Goal: Transaction & Acquisition: Purchase product/service

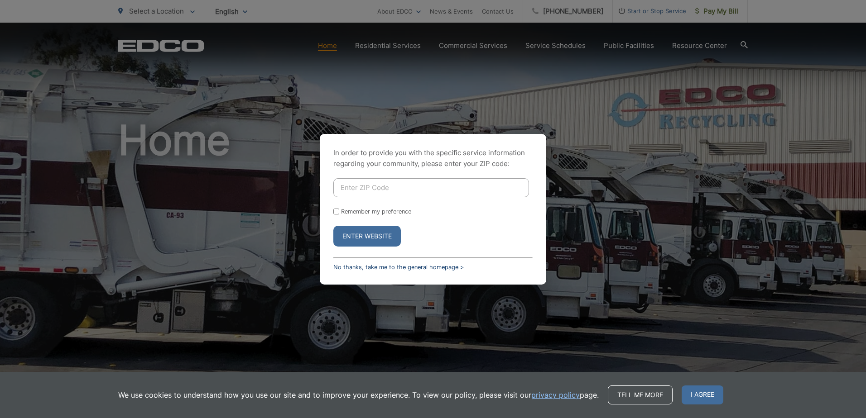
click at [403, 270] on link "No thanks, take me to the general homepage >" at bounding box center [398, 267] width 130 height 7
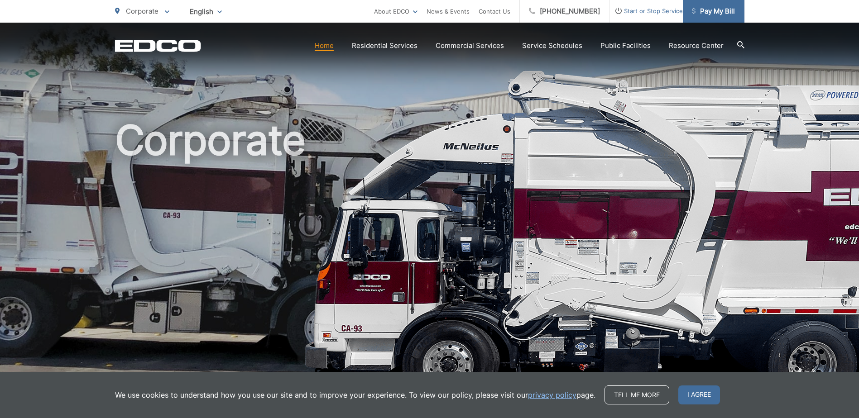
click at [720, 14] on span "Pay My Bill" at bounding box center [713, 11] width 43 height 11
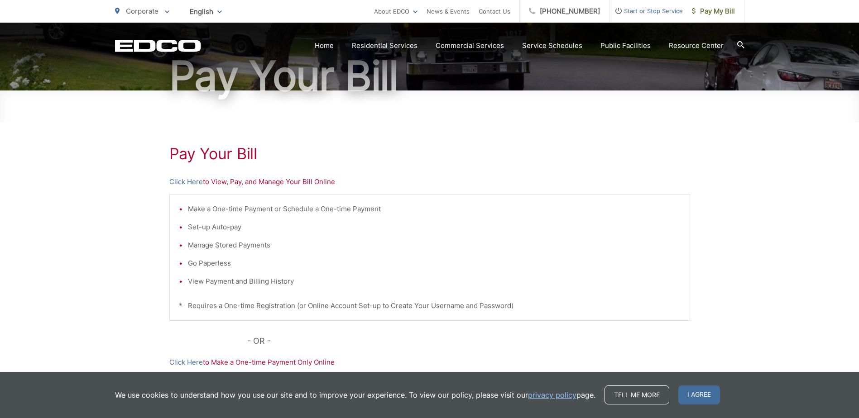
scroll to position [136, 0]
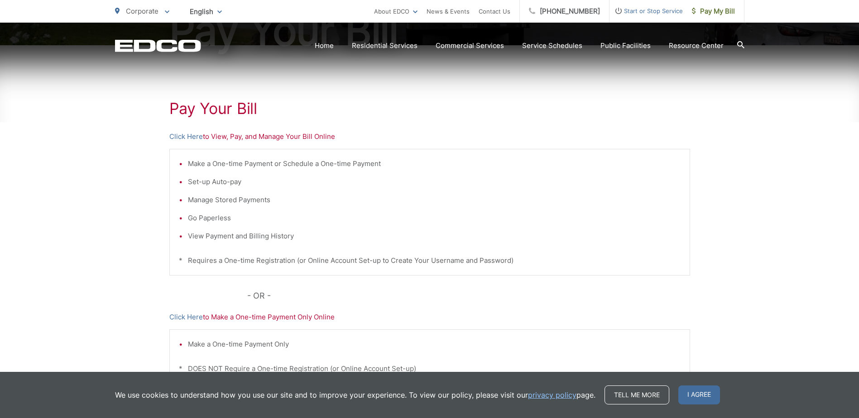
click at [260, 137] on p "Click Here to View, Pay, and Manage Your Bill Online" at bounding box center [429, 136] width 521 height 11
click at [192, 140] on link "Click Here" at bounding box center [185, 136] width 33 height 11
click at [182, 134] on link "Click Here" at bounding box center [185, 136] width 33 height 11
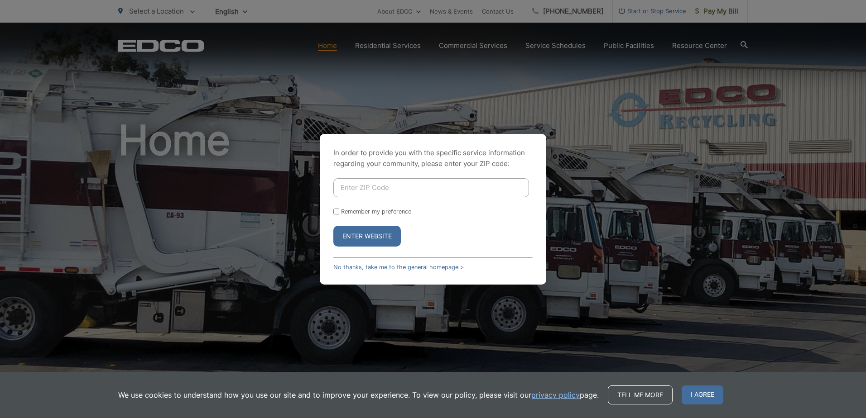
click at [369, 243] on button "Enter Website" at bounding box center [366, 236] width 67 height 21
click at [382, 186] on input "Enter ZIP Code" at bounding box center [431, 187] width 196 height 19
type input "92069"
click at [333, 226] on button "Enter Website" at bounding box center [366, 236] width 67 height 21
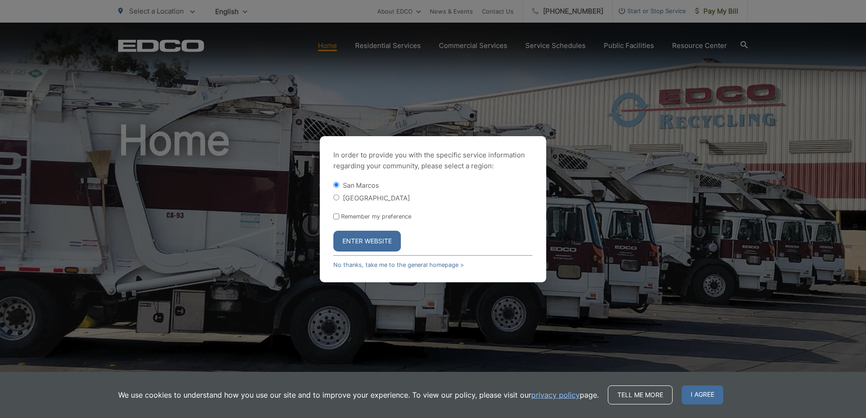
click at [354, 240] on button "Enter Website" at bounding box center [366, 241] width 67 height 21
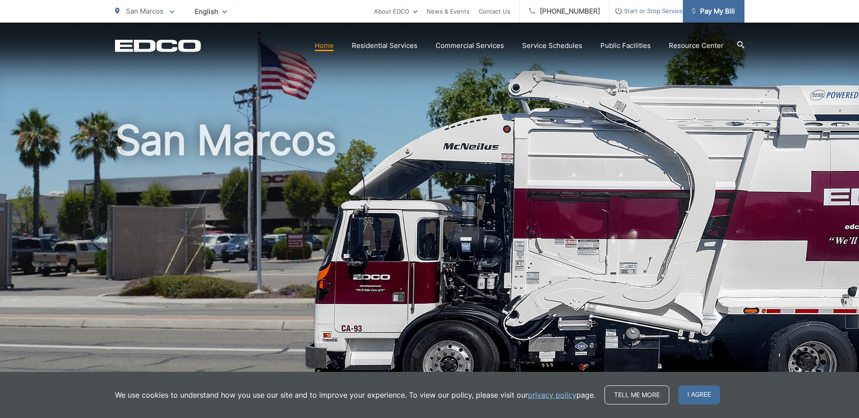
click at [724, 7] on span "Pay My Bill" at bounding box center [713, 11] width 43 height 11
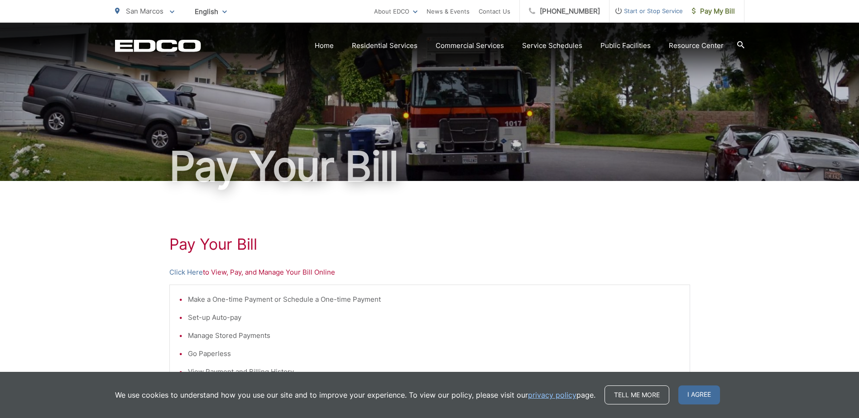
scroll to position [136, 0]
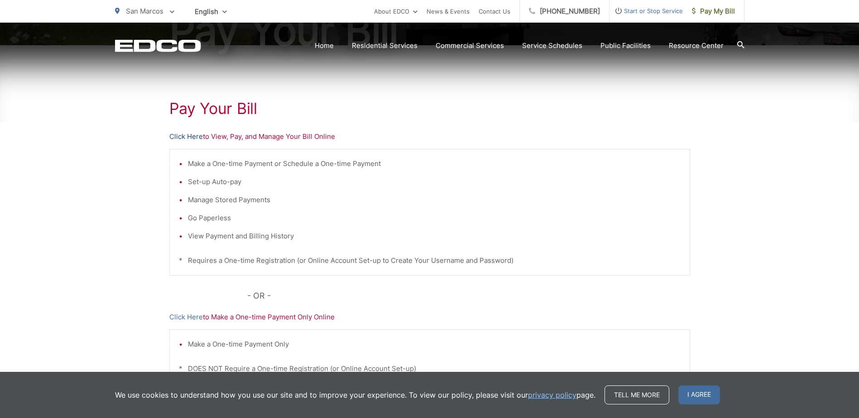
click at [192, 135] on link "Click Here" at bounding box center [185, 136] width 33 height 11
